Goal: Transaction & Acquisition: Download file/media

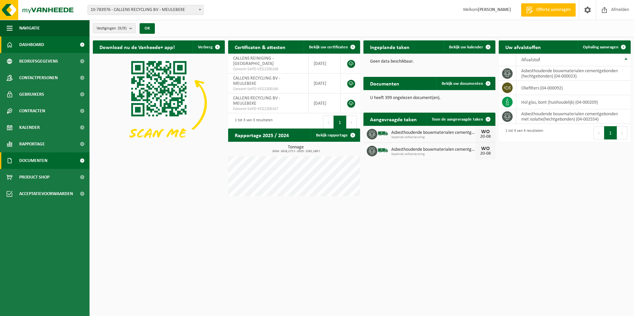
click at [31, 158] on span "Documenten" at bounding box center [33, 160] width 28 height 17
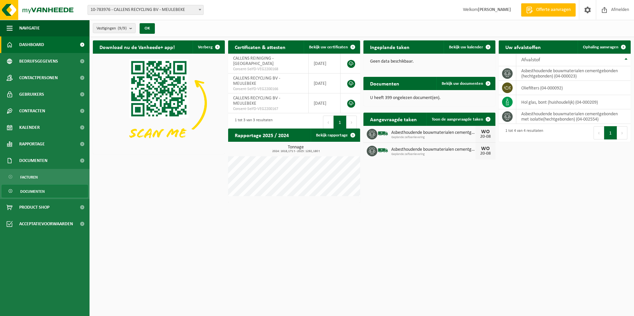
click at [35, 189] on span "Documenten" at bounding box center [32, 191] width 25 height 13
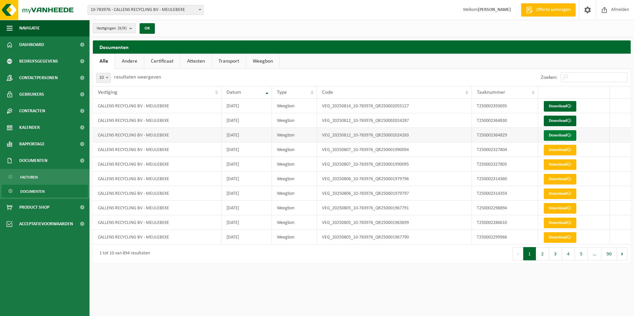
click at [552, 138] on link "Download" at bounding box center [560, 135] width 32 height 11
click at [558, 121] on link "Download" at bounding box center [560, 121] width 32 height 11
